Goal: Task Accomplishment & Management: Manage account settings

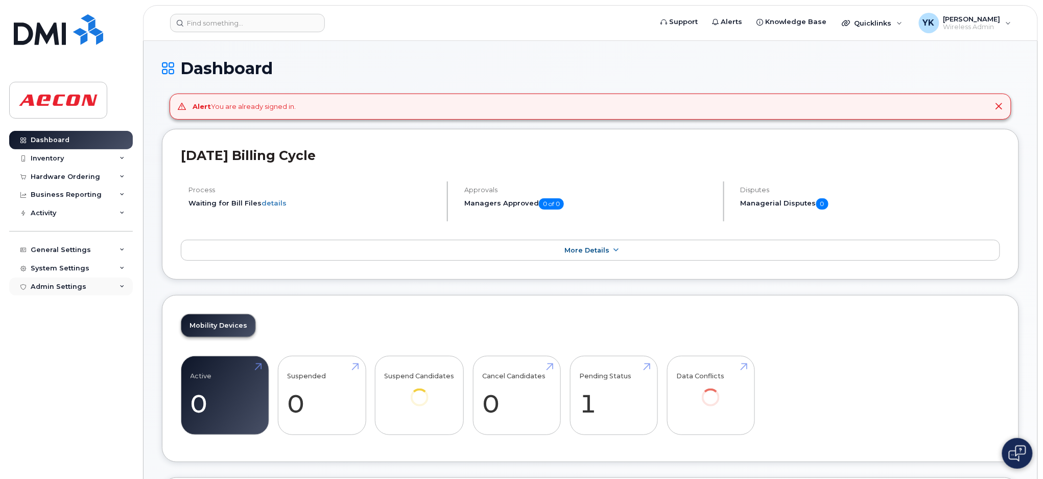
click at [47, 280] on div "Admin Settings" at bounding box center [71, 286] width 124 height 18
click at [58, 264] on div "System Settings" at bounding box center [60, 268] width 59 height 8
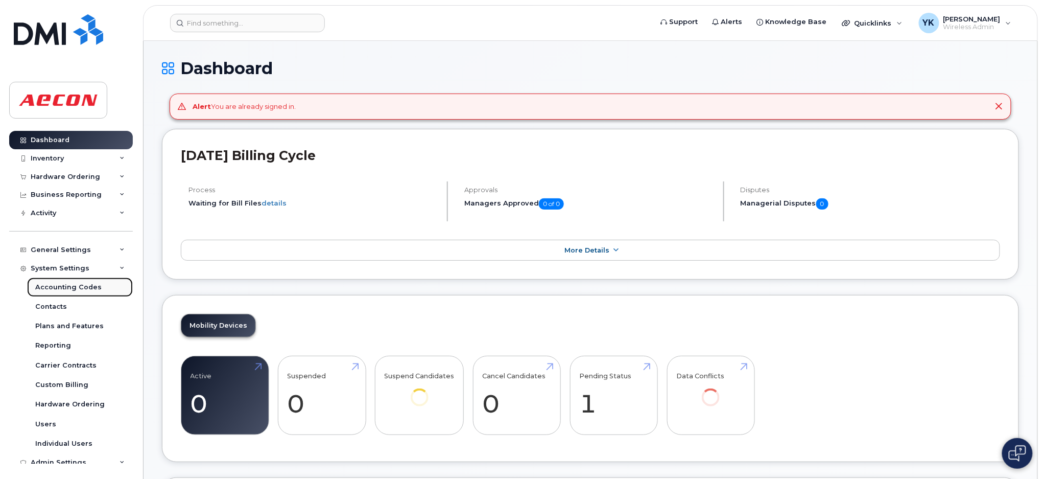
click at [59, 285] on div "Accounting Codes" at bounding box center [68, 287] width 66 height 9
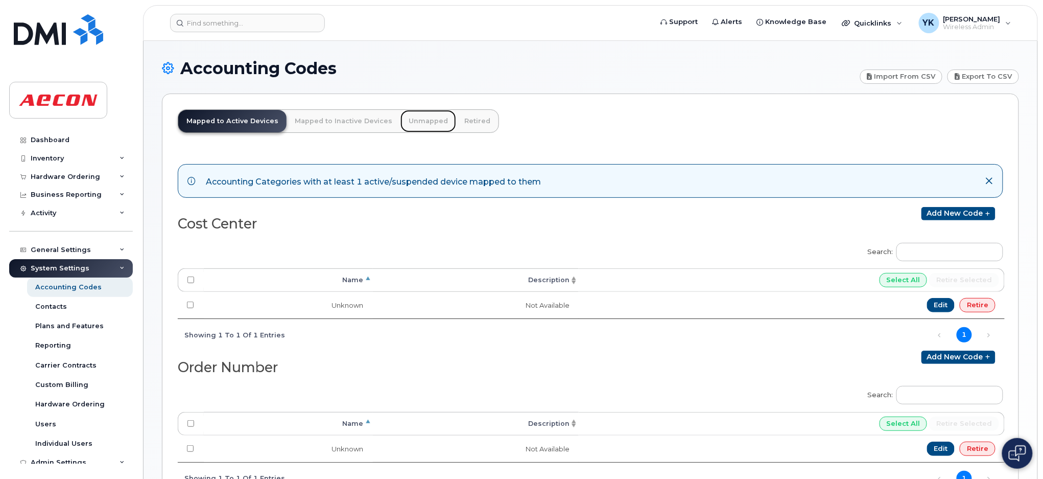
click at [415, 120] on link "Unmapped" at bounding box center [429, 121] width 56 height 22
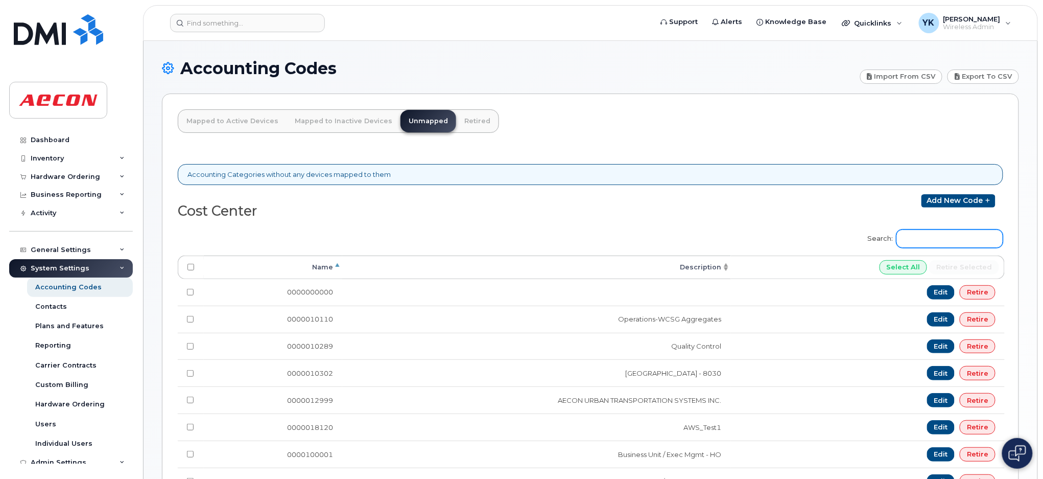
click at [961, 236] on input "Search:" at bounding box center [950, 238] width 107 height 18
paste input "170814"
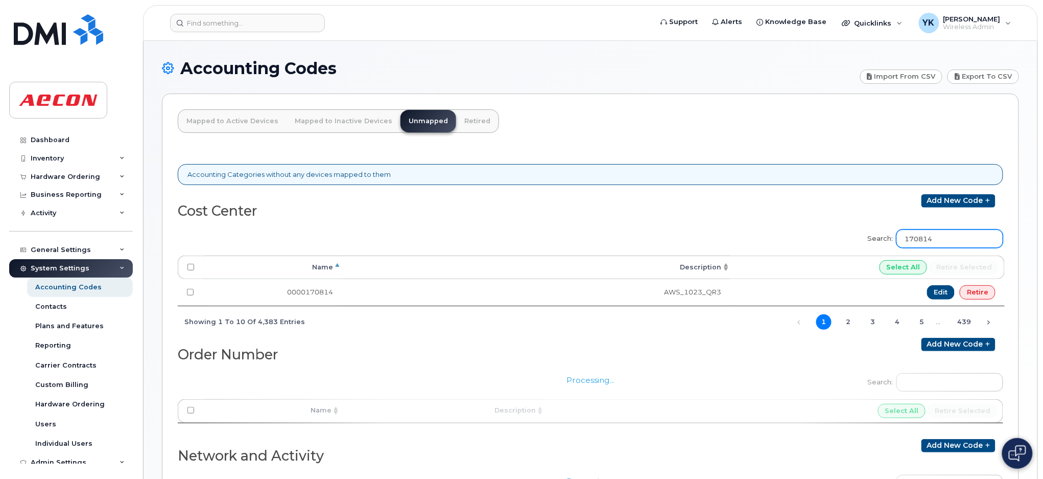
scroll to position [129, 0]
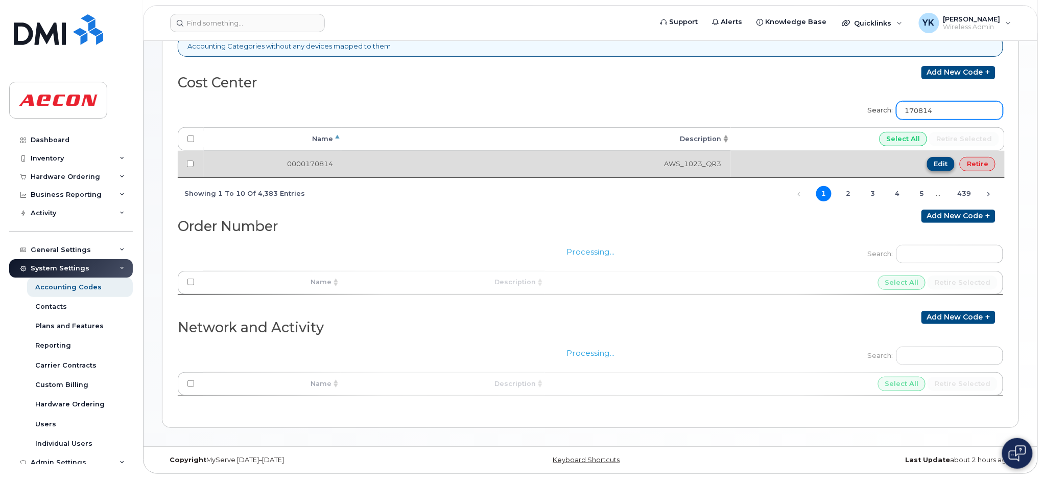
type input "170814"
click at [934, 161] on link "Edit" at bounding box center [941, 164] width 28 height 14
